Goal: Task Accomplishment & Management: Use online tool/utility

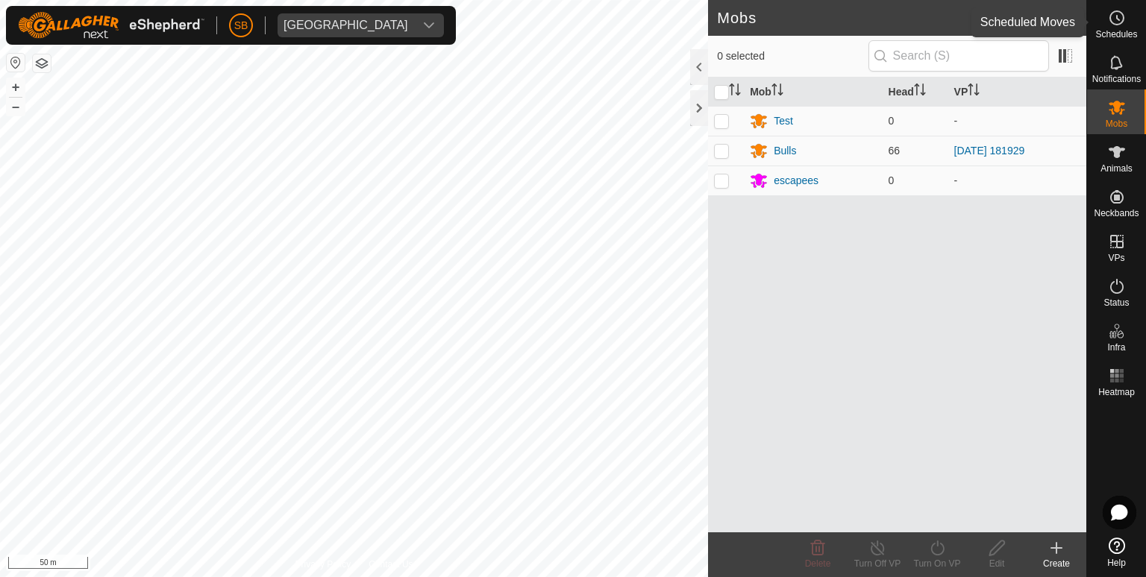
click at [1124, 15] on icon at bounding box center [1117, 18] width 18 height 18
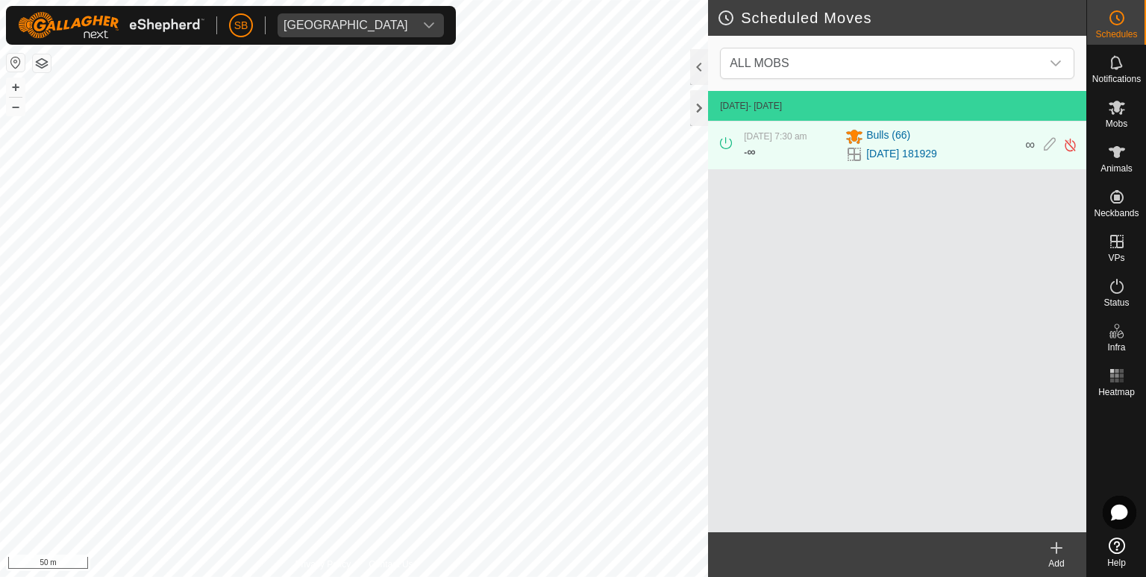
click at [1058, 557] on div "Add" at bounding box center [1057, 563] width 60 height 13
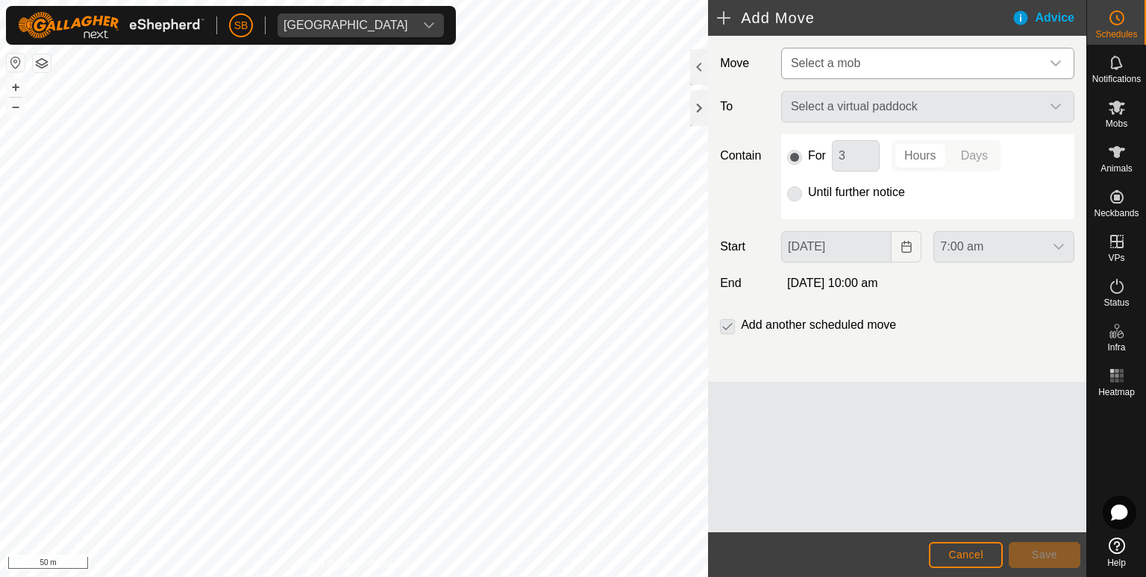
click at [1053, 66] on icon "dropdown trigger" at bounding box center [1056, 63] width 12 height 12
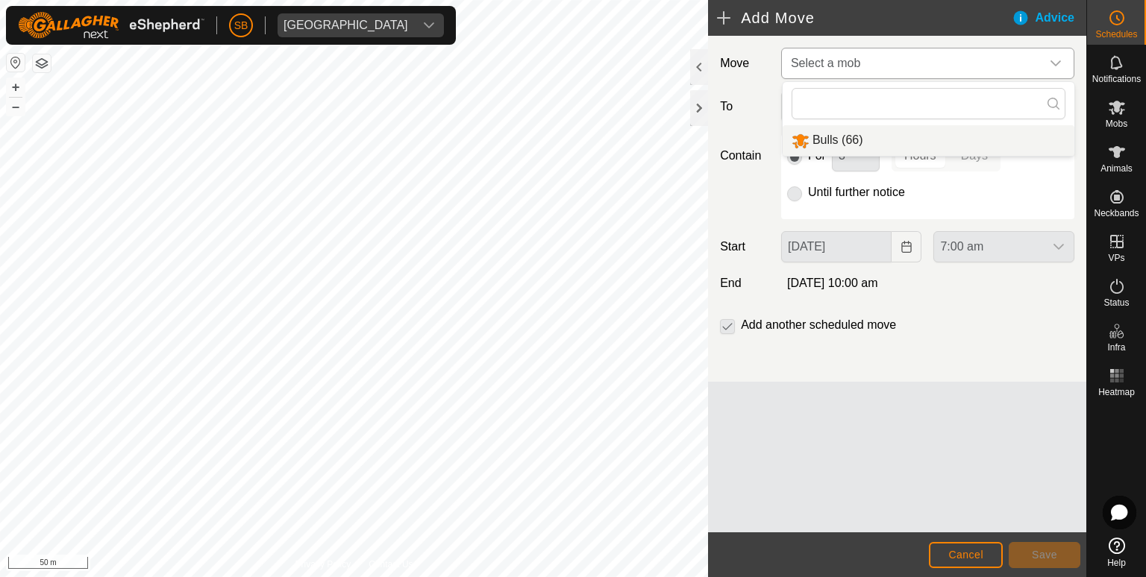
click at [833, 142] on li "Bulls (66)" at bounding box center [929, 140] width 292 height 31
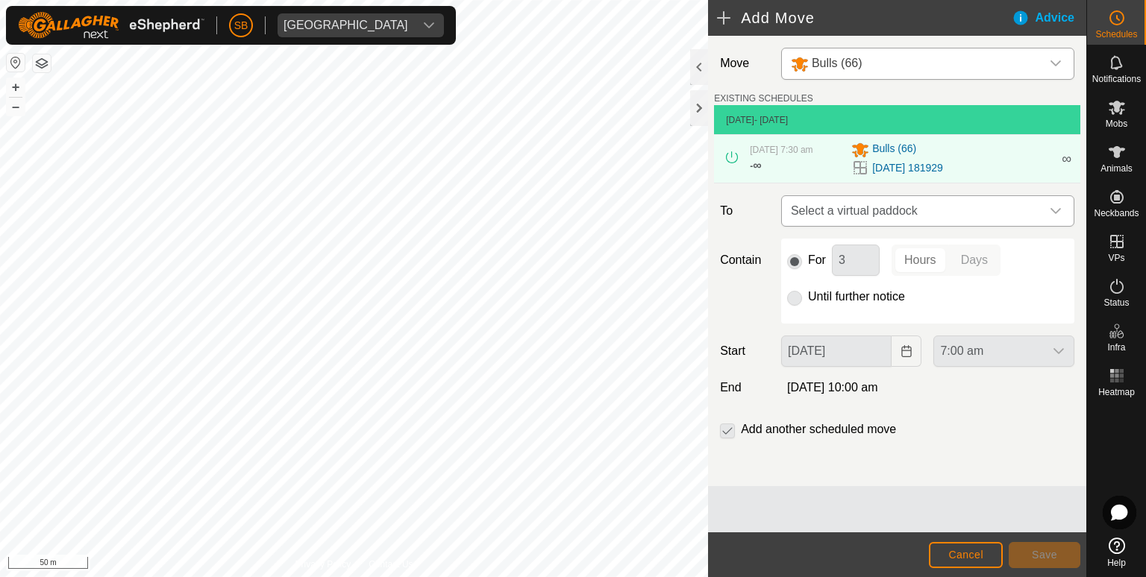
click at [1059, 211] on icon "dropdown trigger" at bounding box center [1056, 211] width 12 height 12
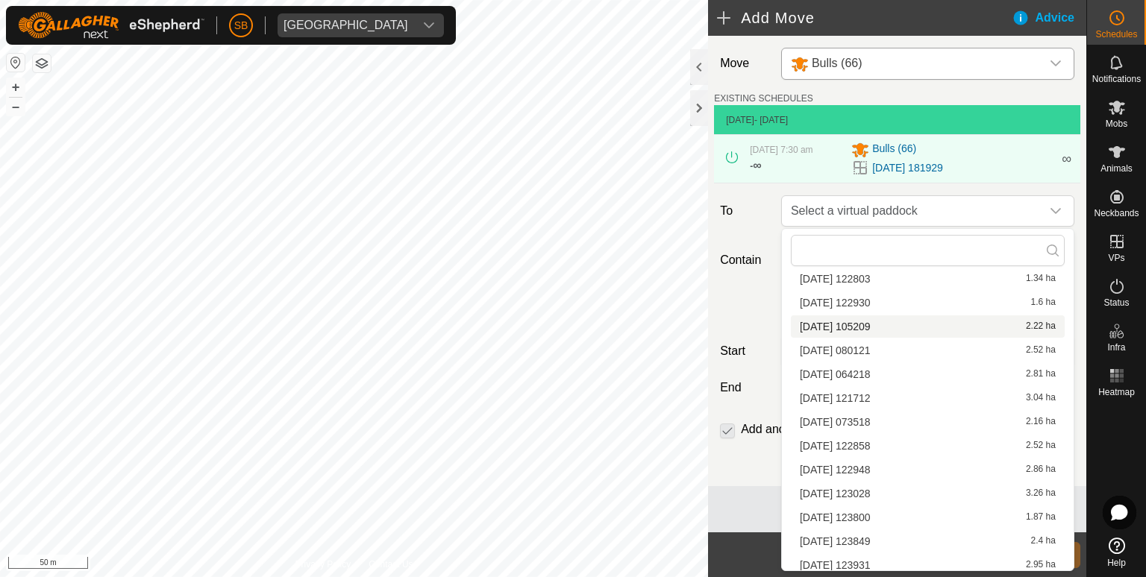
scroll to position [1549, 0]
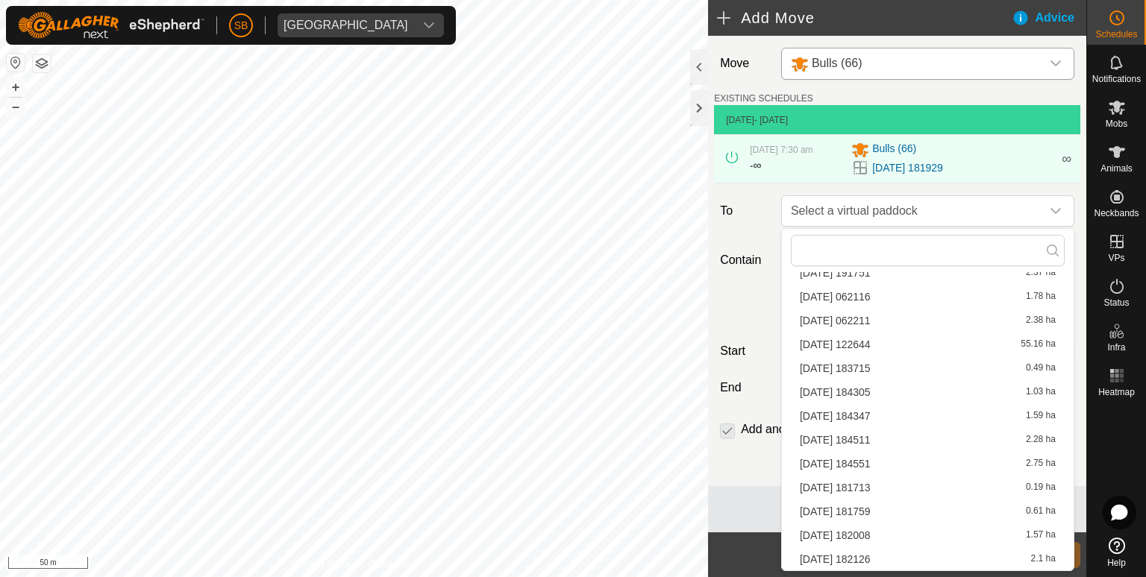
click at [874, 532] on li "[DATE] 182008 1.57 ha" at bounding box center [928, 535] width 274 height 22
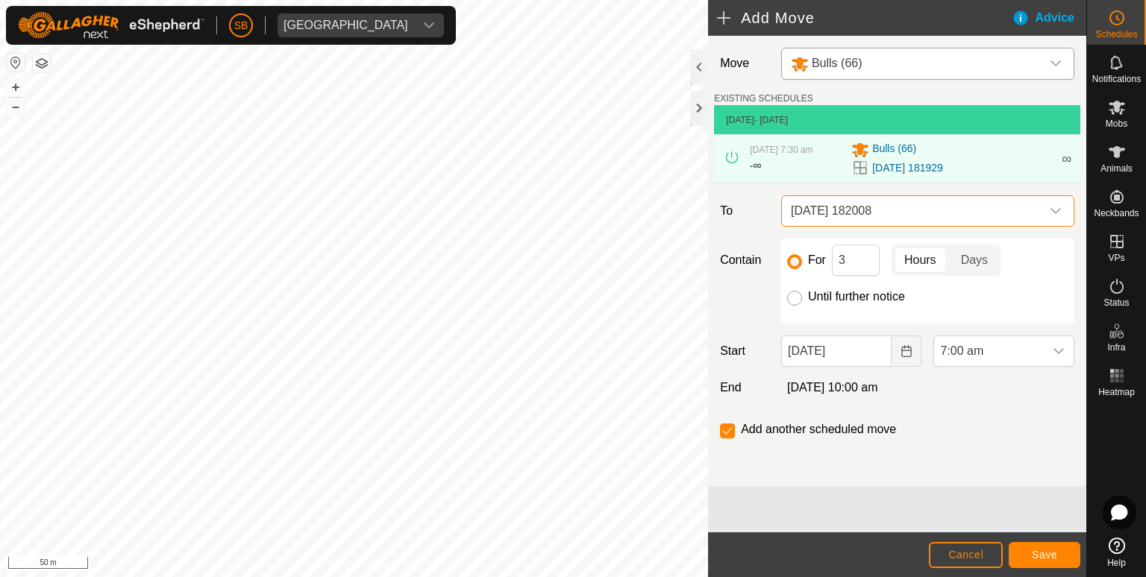
click at [798, 296] on input "Until further notice" at bounding box center [794, 298] width 15 height 15
radio input "true"
checkbox input "false"
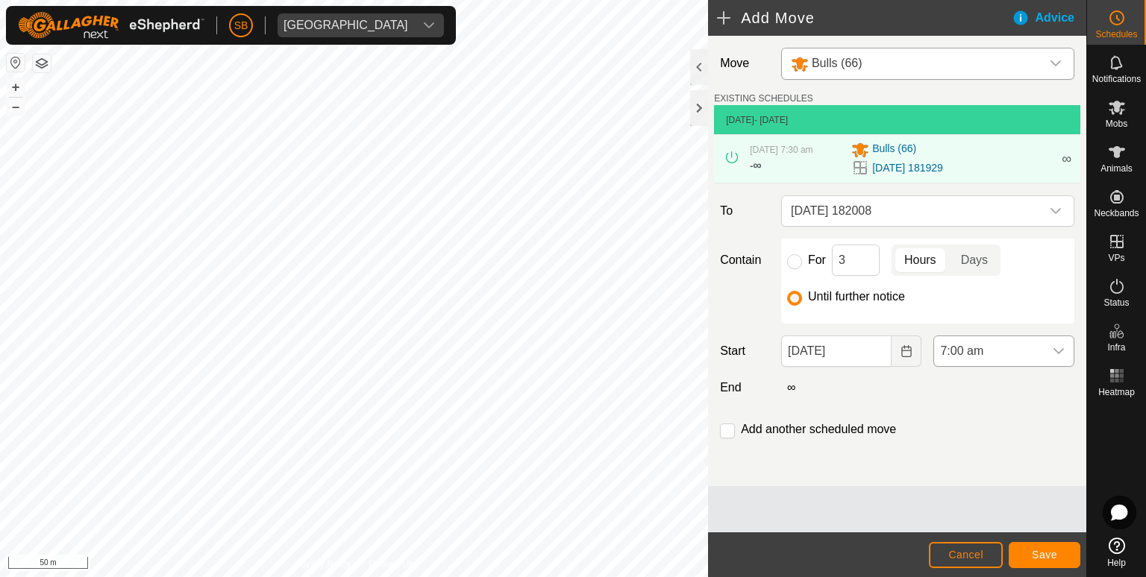
click at [1062, 350] on icon "dropdown trigger" at bounding box center [1059, 351] width 12 height 12
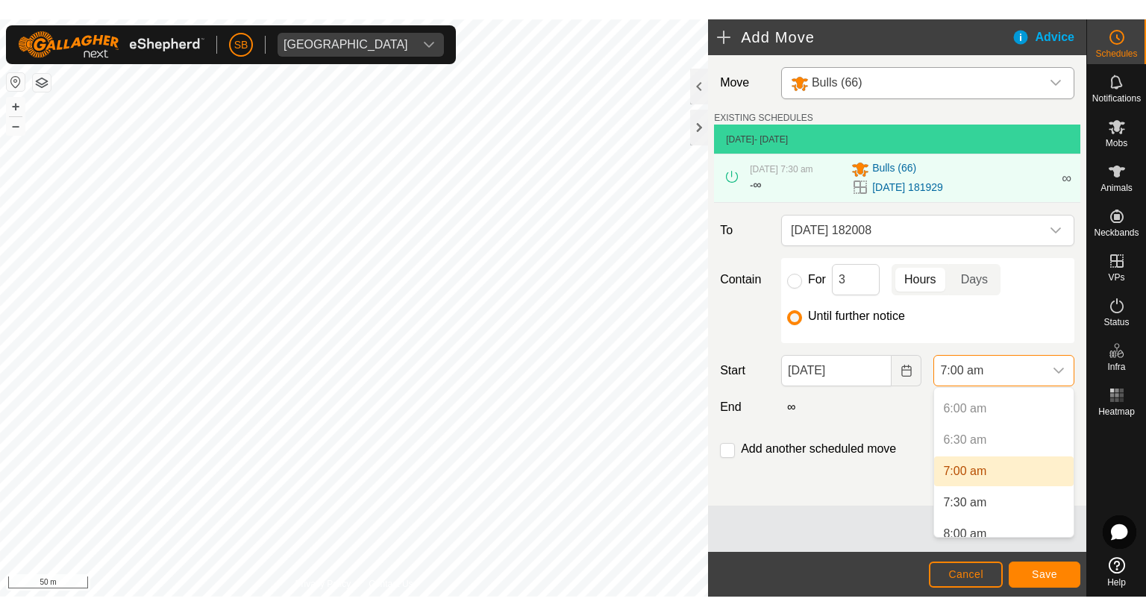
scroll to position [373, 0]
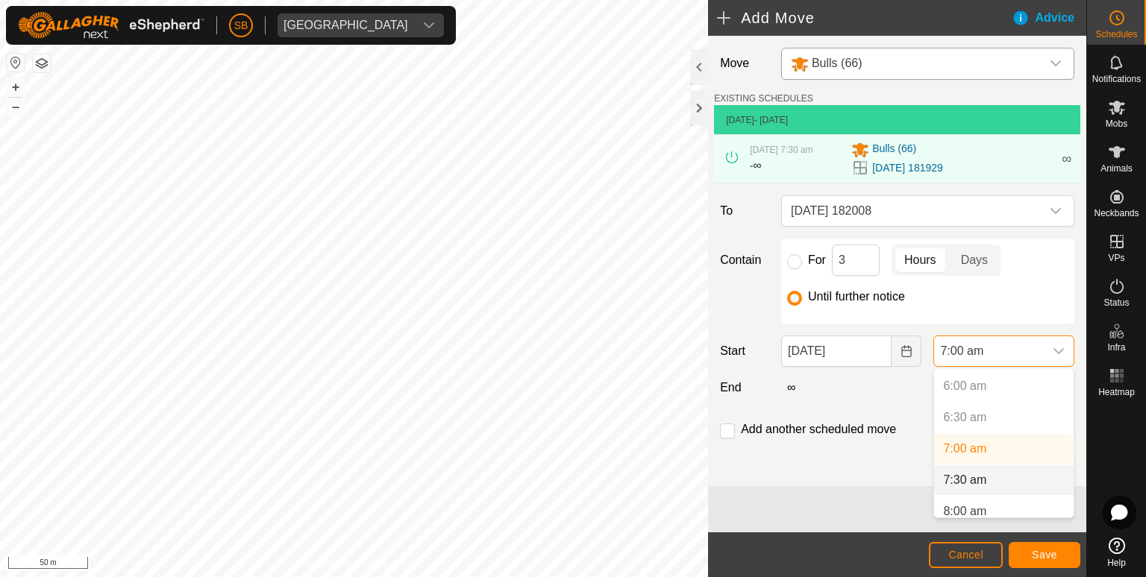
click at [979, 479] on li "7:30 am" at bounding box center [1004, 481] width 140 height 30
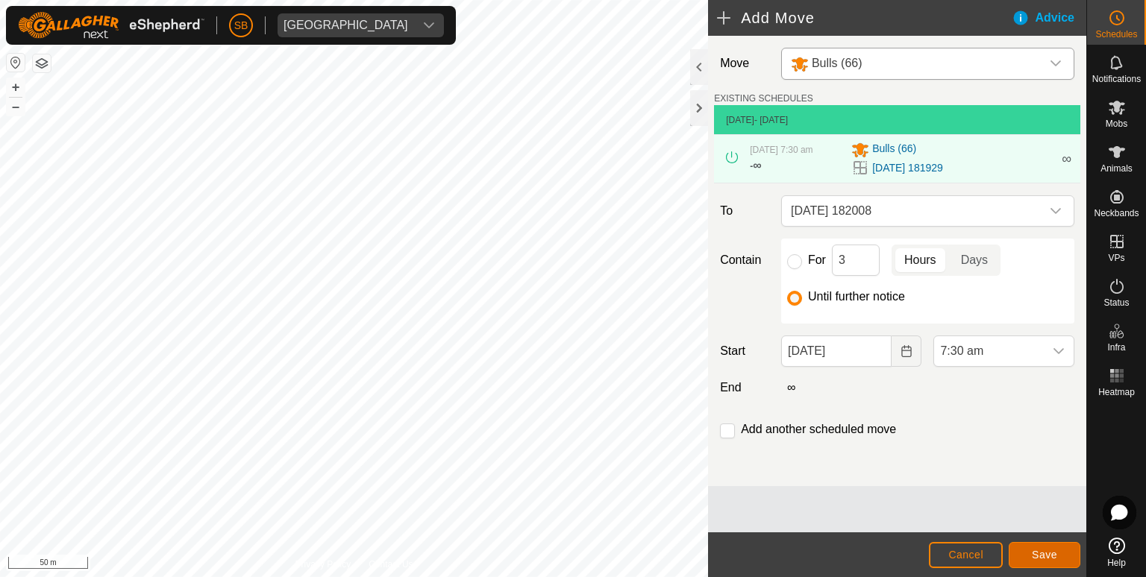
click at [1047, 555] on span "Save" at bounding box center [1044, 555] width 25 height 12
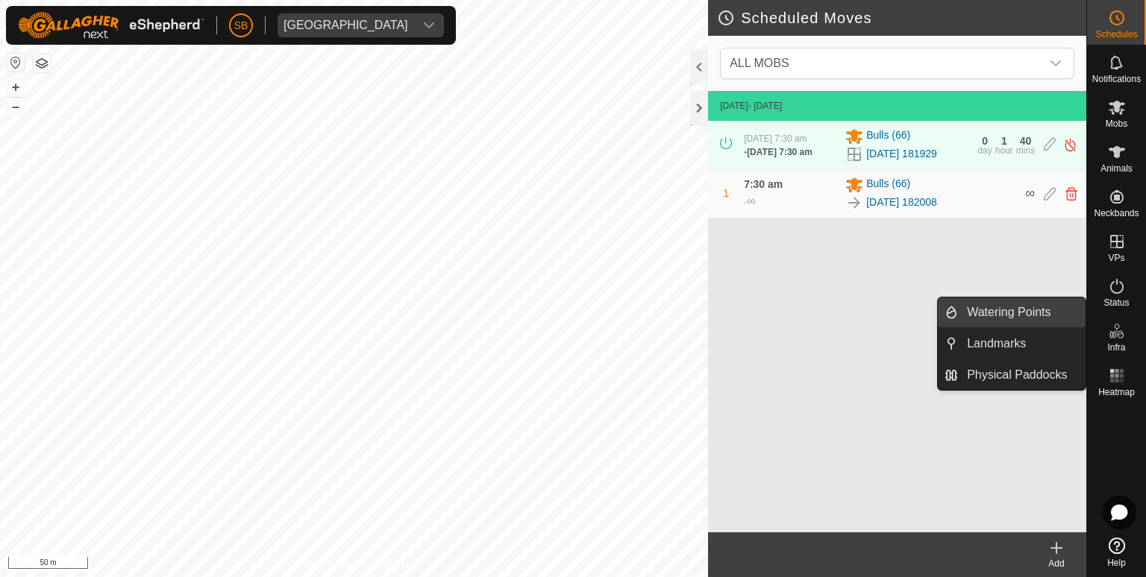
click at [1034, 305] on link "Watering Points" at bounding box center [1022, 313] width 128 height 30
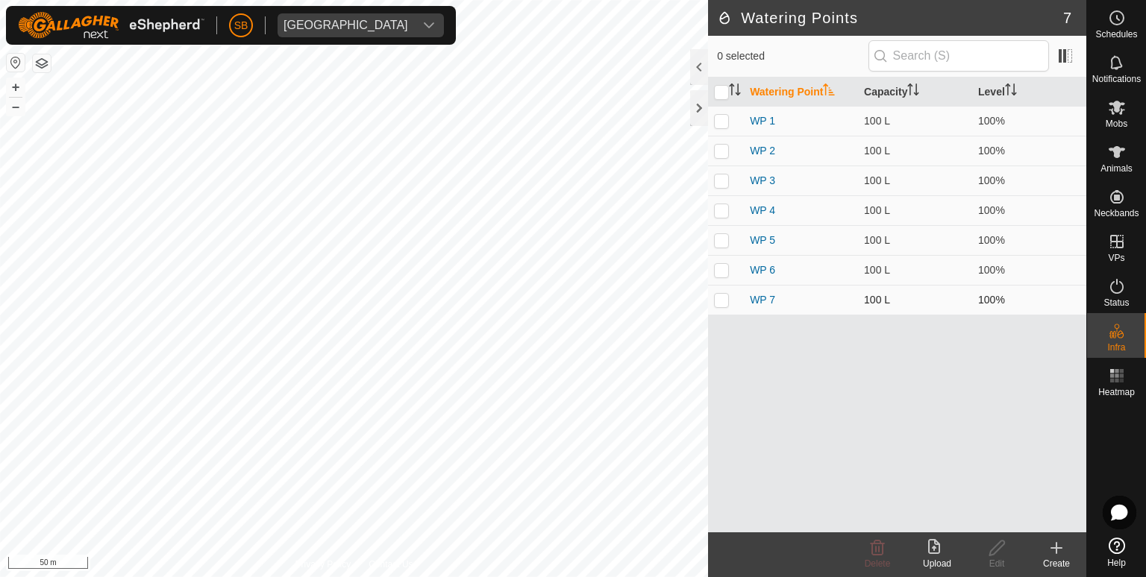
click at [720, 301] on p-checkbox at bounding box center [721, 300] width 15 height 12
checkbox input "true"
click at [879, 546] on icon at bounding box center [878, 548] width 14 height 15
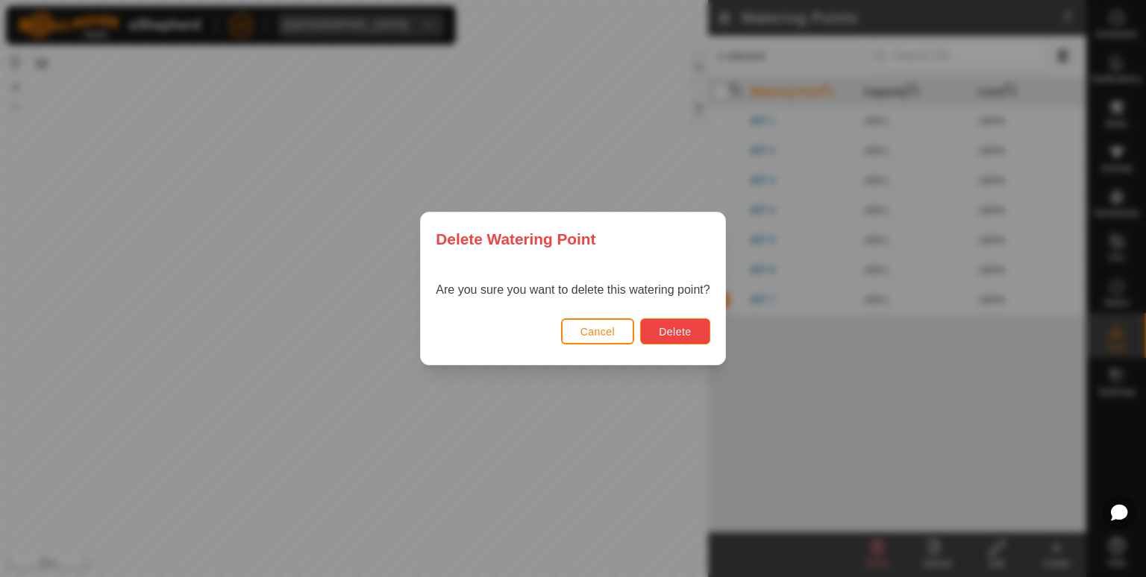
click at [683, 335] on span "Delete" at bounding box center [675, 332] width 32 height 12
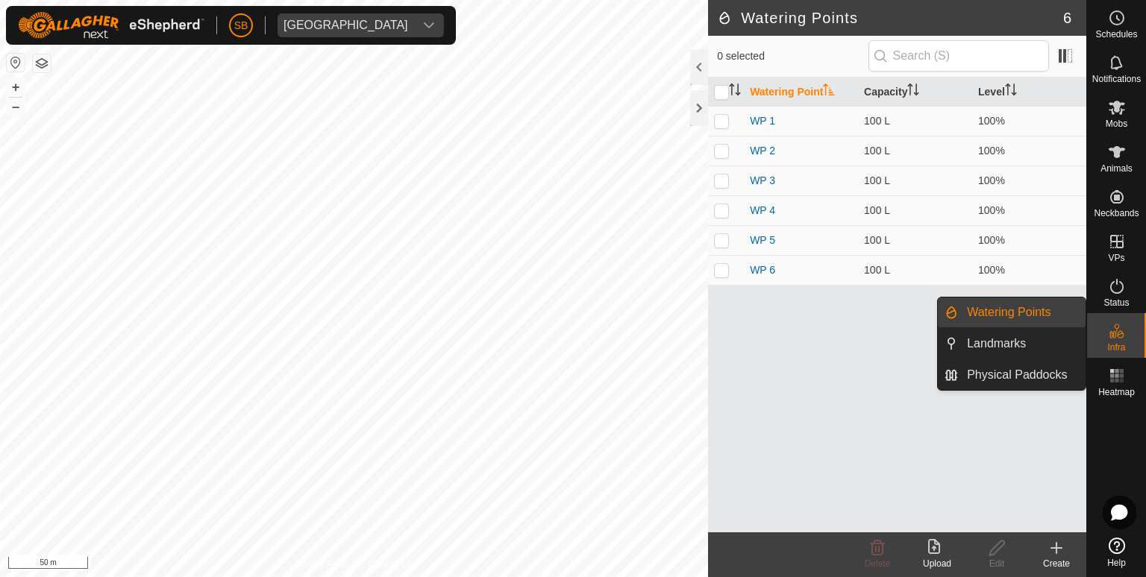
click at [1021, 315] on link "Watering Points" at bounding box center [1022, 313] width 128 height 30
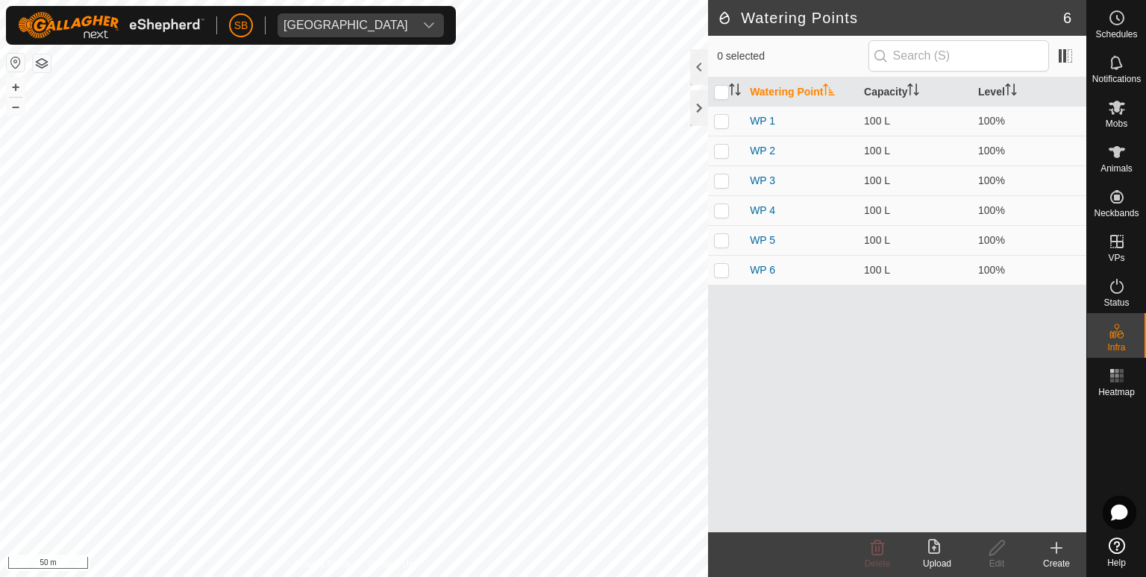
click at [1059, 551] on icon at bounding box center [1056, 548] width 18 height 18
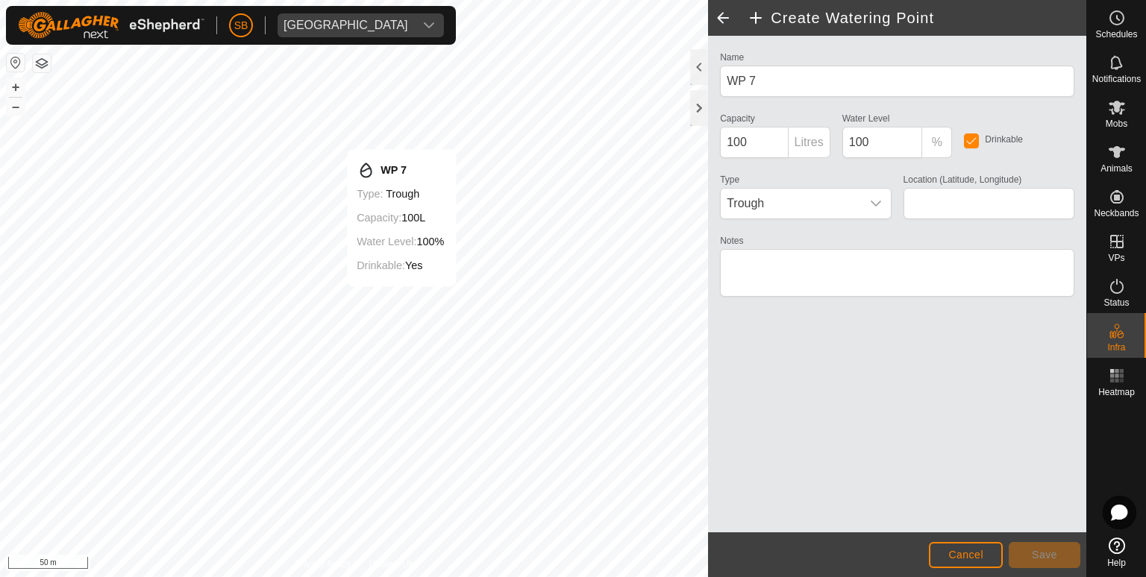
type input "-38.567670, 177.882601"
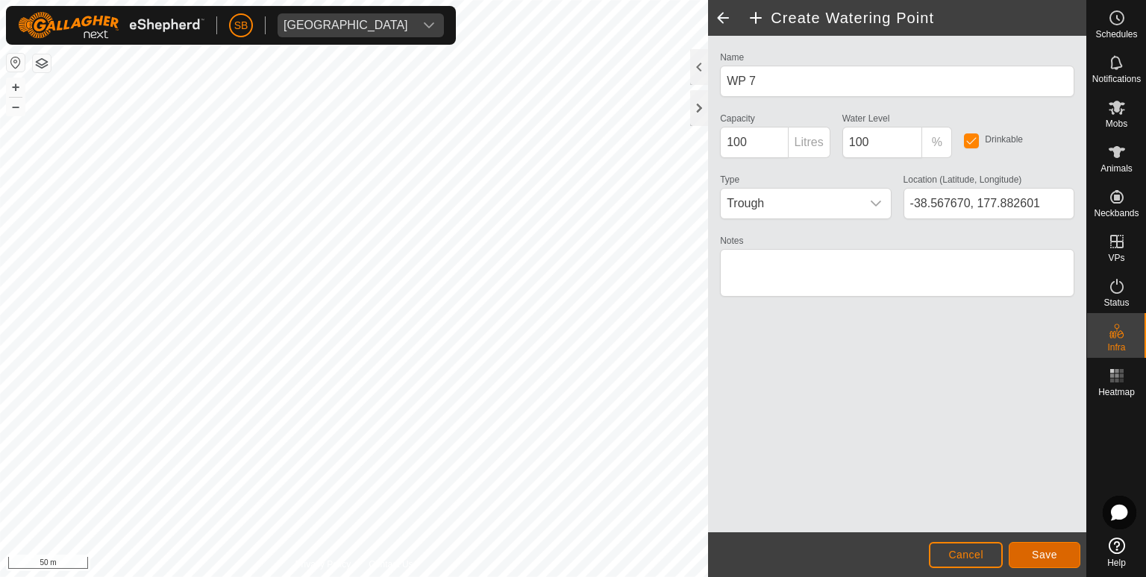
click at [1056, 557] on span "Save" at bounding box center [1044, 555] width 25 height 12
